Goal: Task Accomplishment & Management: Complete application form

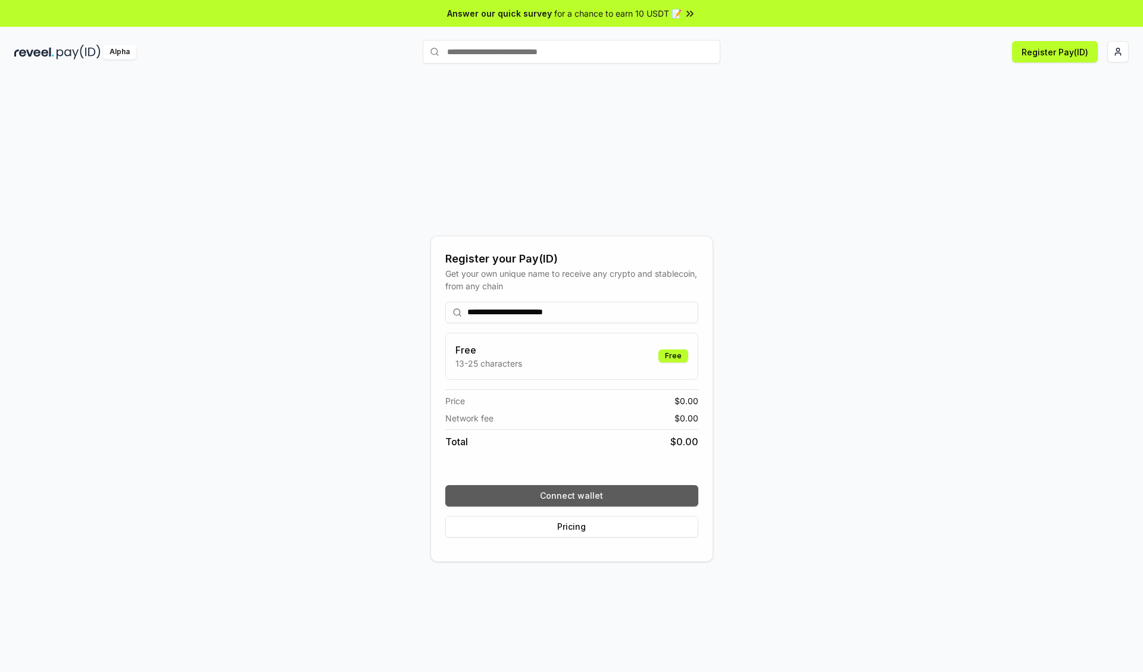
type input "**********"
click at [572, 495] on button "Connect wallet" at bounding box center [571, 495] width 253 height 21
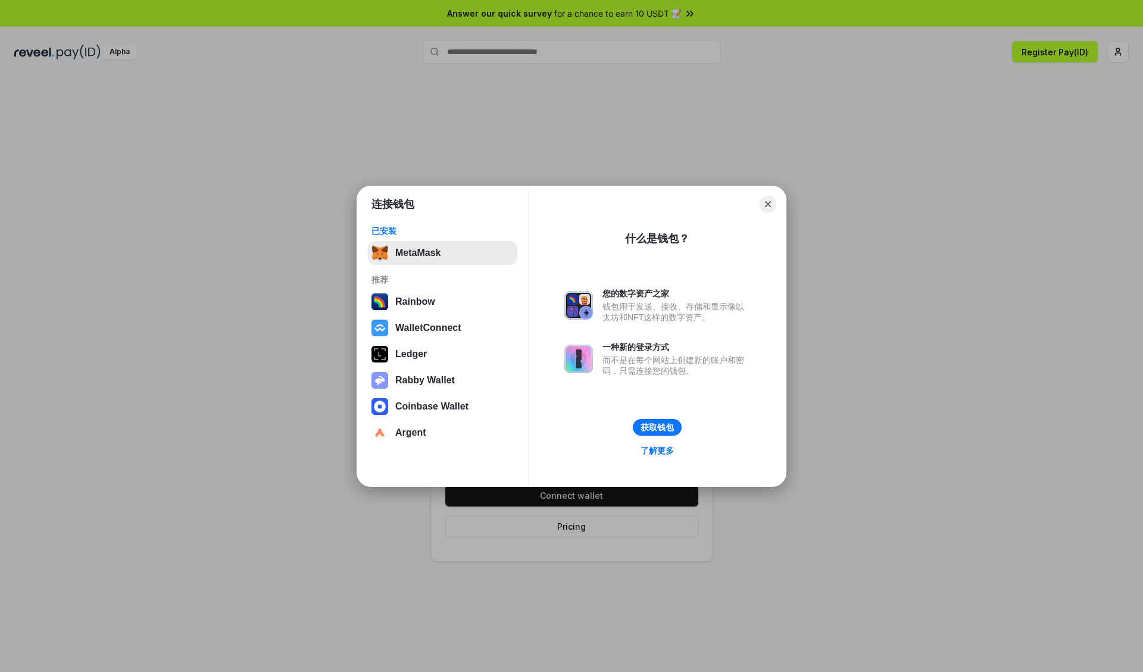
click at [442, 252] on button "MetaMask" at bounding box center [442, 253] width 149 height 24
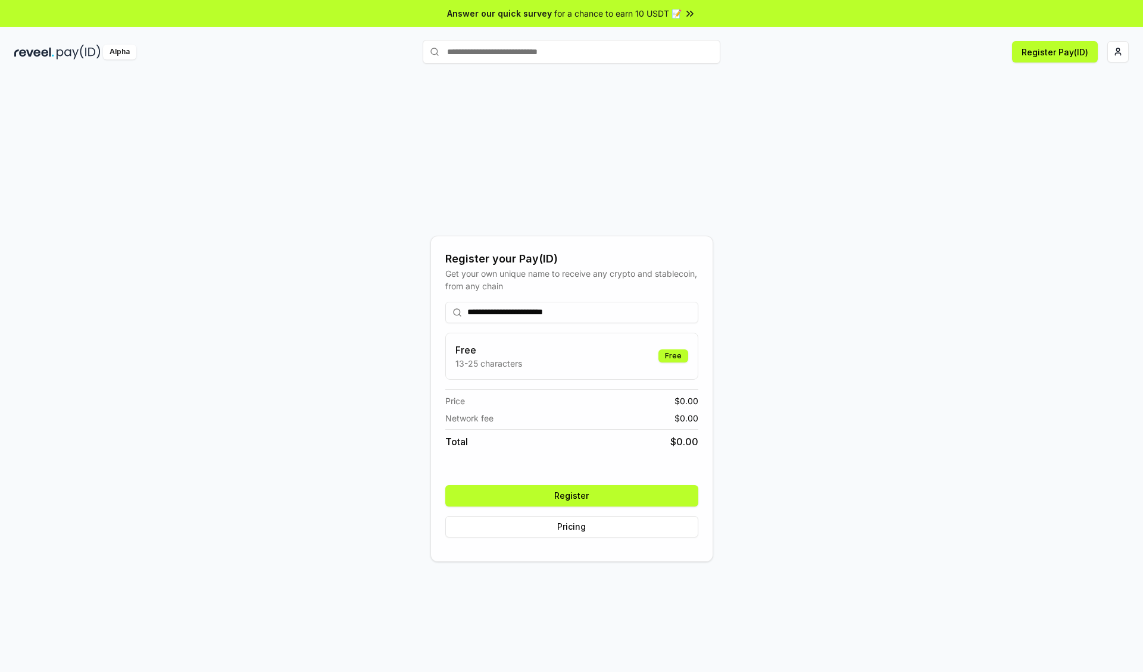
click at [572, 495] on button "Register" at bounding box center [571, 495] width 253 height 21
